Goal: Transaction & Acquisition: Book appointment/travel/reservation

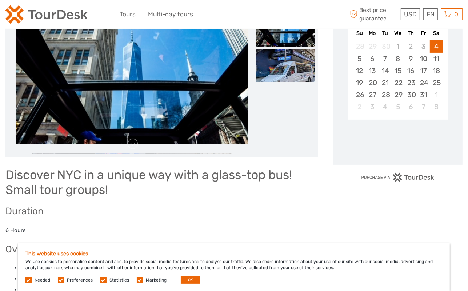
scroll to position [254, 0]
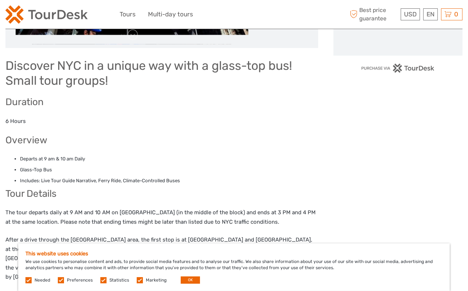
click at [12, 120] on p "6 Hours" at bounding box center [161, 121] width 312 height 9
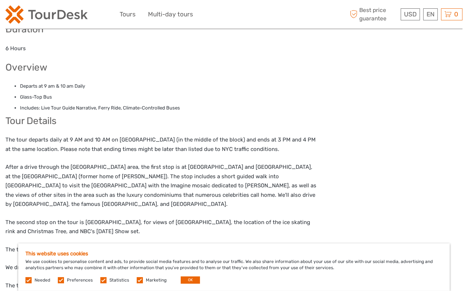
scroll to position [363, 0]
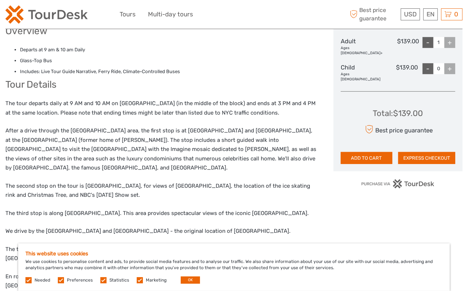
click at [452, 40] on div "+" at bounding box center [449, 42] width 11 height 11
drag, startPoint x: 396, startPoint y: 40, endPoint x: 418, endPoint y: 38, distance: 22.3
click at [418, 38] on div "Adult Ages [DEMOGRAPHIC_DATA]+ $139.00 - 1 +" at bounding box center [397, 46] width 114 height 19
click at [274, 82] on h2 "Tour Details" at bounding box center [161, 85] width 312 height 12
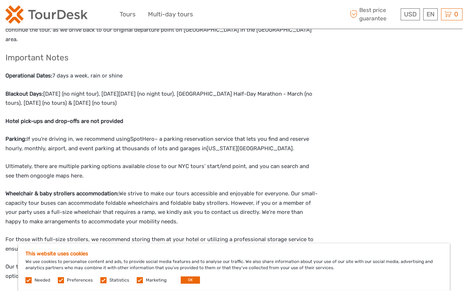
scroll to position [782, 0]
